Goal: Register for event/course

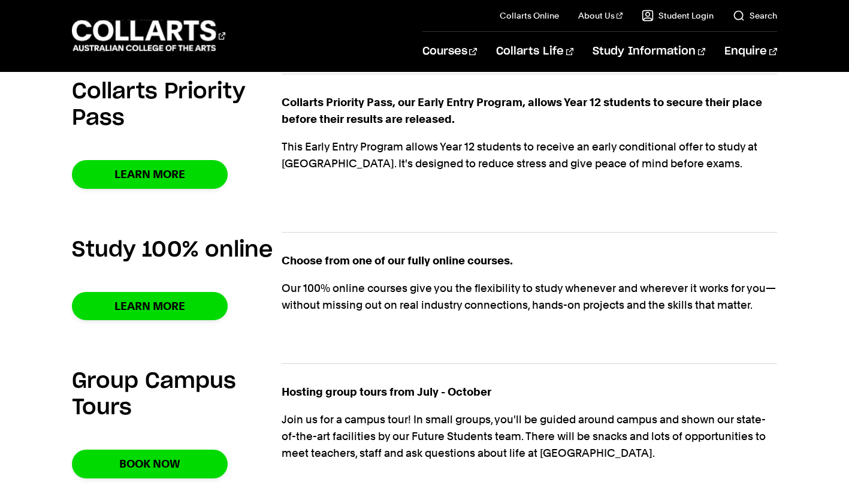
scroll to position [845, 0]
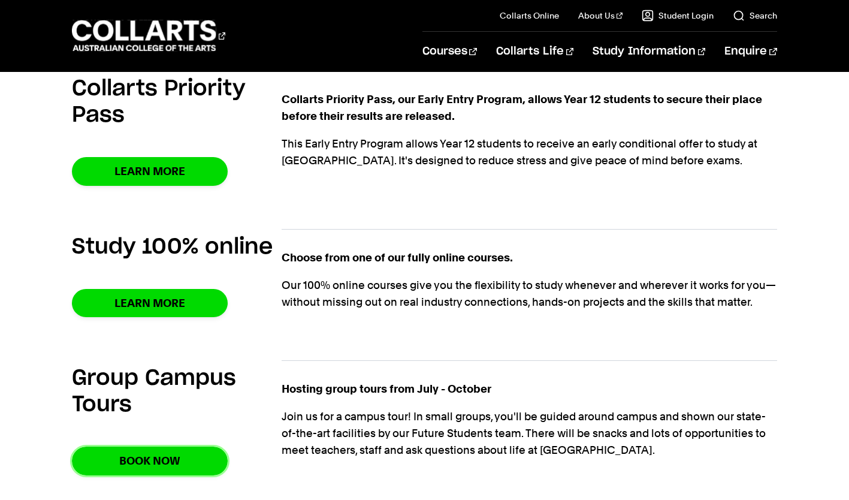
click at [111, 463] on link "Book Now" at bounding box center [150, 461] width 156 height 28
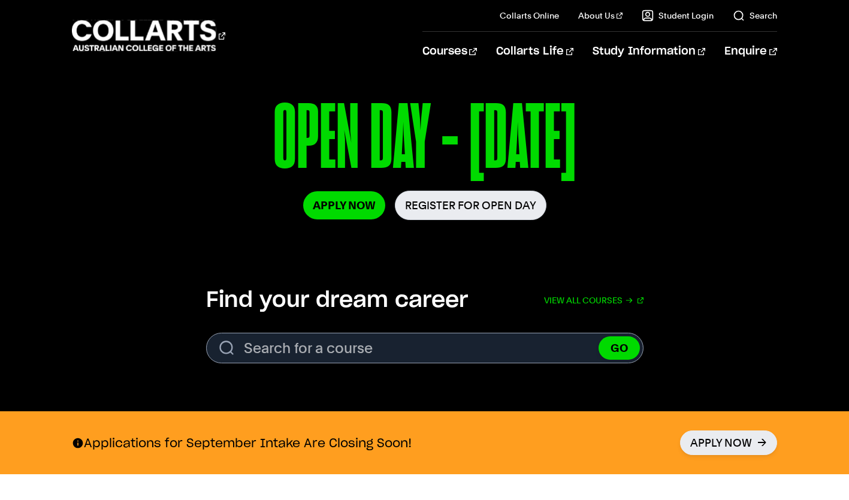
scroll to position [181, 0]
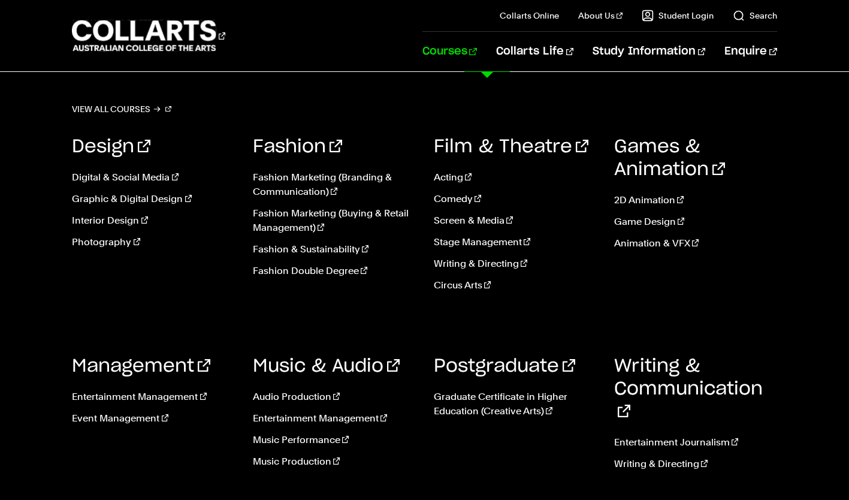
click at [479, 144] on link "Film & Theatre" at bounding box center [511, 147] width 155 height 18
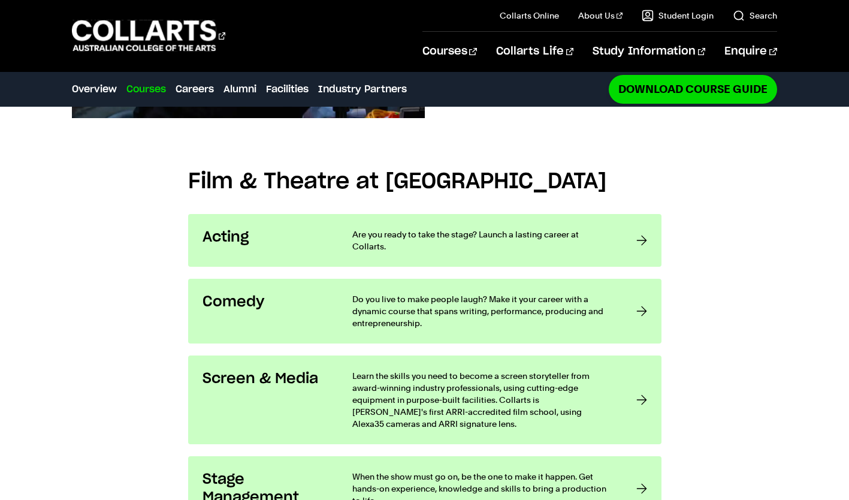
scroll to position [853, 0]
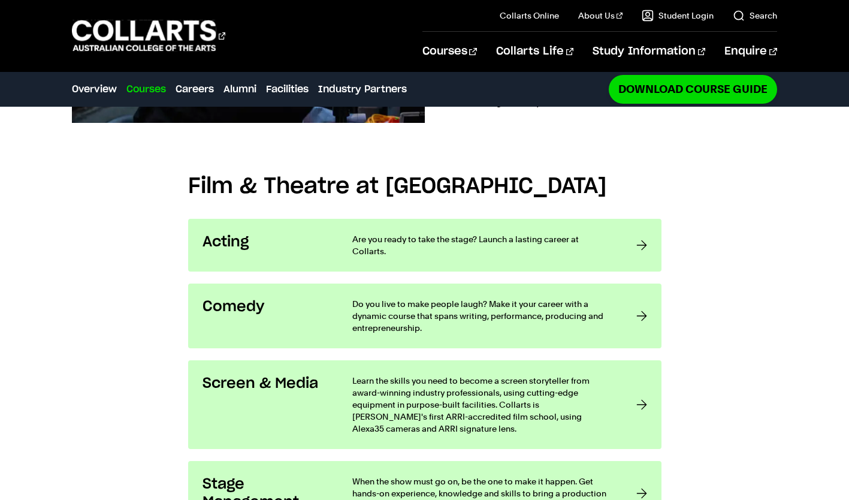
click at [466, 233] on p "Are you ready to take the stage? Launch a lasting career at Collarts." at bounding box center [482, 245] width 260 height 24
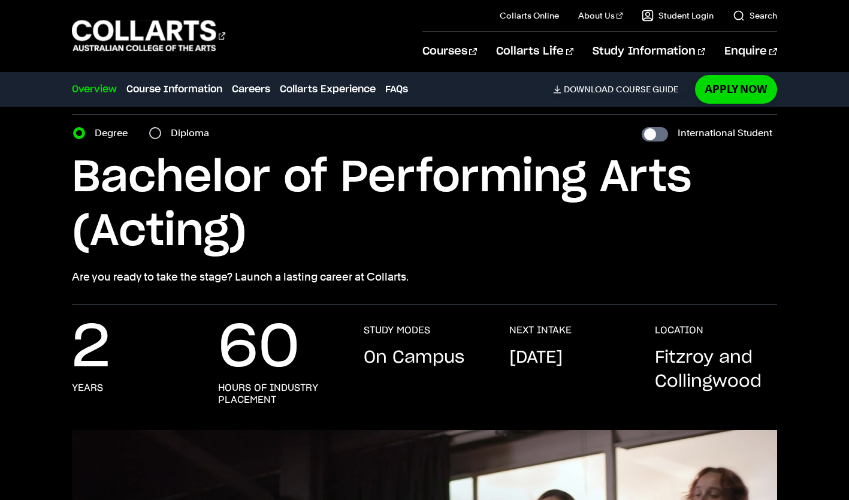
scroll to position [51, 0]
